Goal: Register for event/course

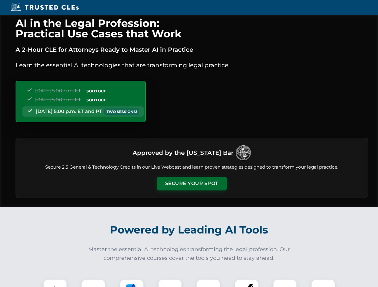
click at [191, 184] on button "Secure Your Spot" at bounding box center [192, 184] width 70 height 14
click at [55, 283] on img at bounding box center [54, 291] width 17 height 17
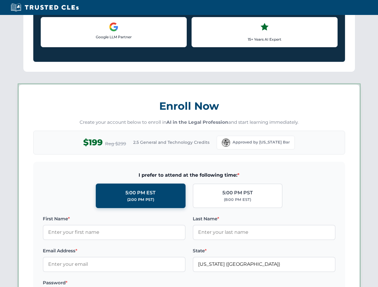
click at [132, 283] on label "Password *" at bounding box center [114, 282] width 143 height 7
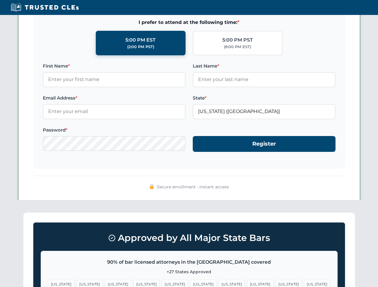
click at [275, 283] on span "[US_STATE]" at bounding box center [288, 284] width 26 height 9
